Goal: Navigation & Orientation: Find specific page/section

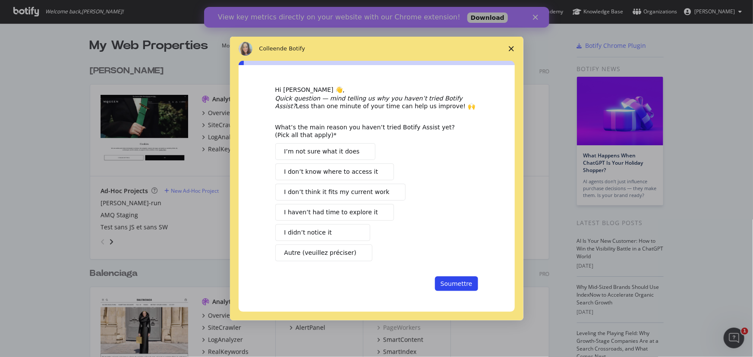
click at [514, 47] on span "Fermer l'enquête" at bounding box center [511, 49] width 24 height 24
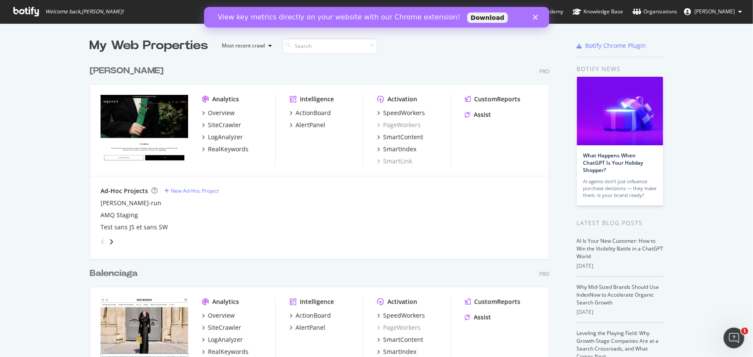
click at [539, 15] on div "Fermer" at bounding box center [536, 17] width 9 height 5
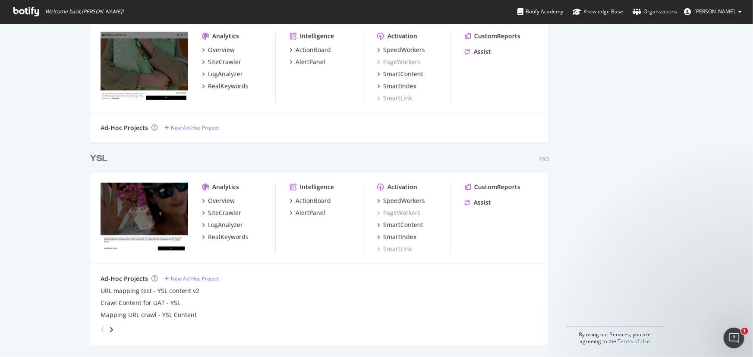
scroll to position [418, 0]
